Goal: Transaction & Acquisition: Subscribe to service/newsletter

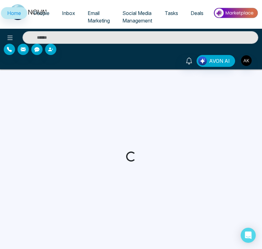
select select "*"
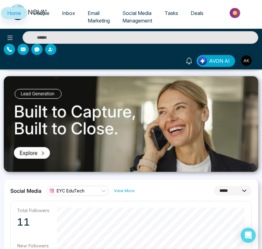
scroll to position [157, 0]
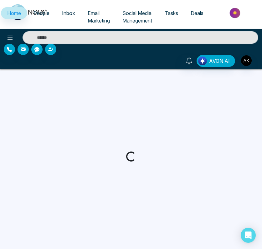
select select "*"
